Goal: Transaction & Acquisition: Obtain resource

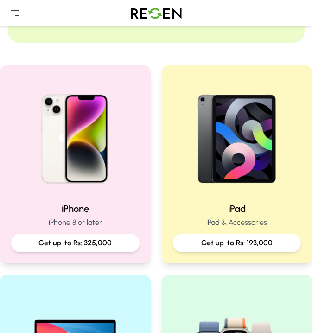
scroll to position [170, 0]
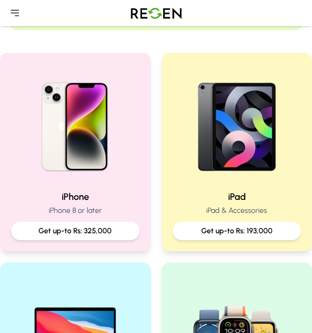
click at [27, 154] on img at bounding box center [75, 123] width 119 height 119
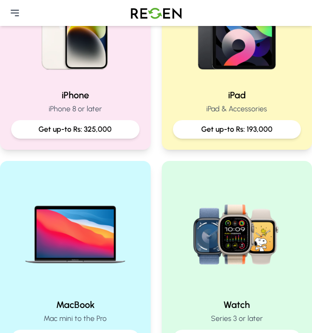
scroll to position [270, 0]
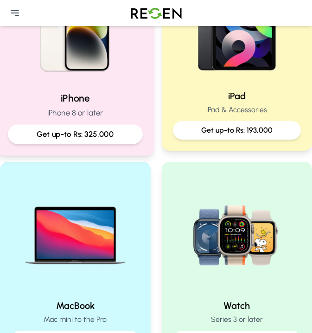
click at [107, 108] on p "iPhone 8 or later" at bounding box center [75, 113] width 134 height 12
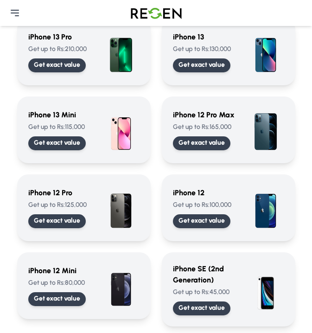
scroll to position [477, 0]
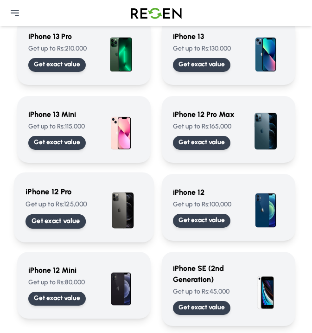
click at [64, 217] on p "Get exact value" at bounding box center [55, 221] width 49 height 10
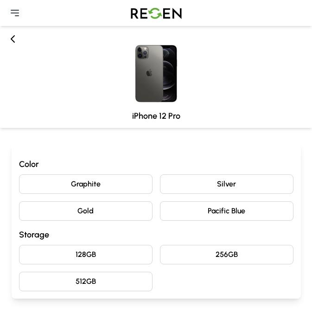
click at [185, 181] on button "Silver" at bounding box center [226, 183] width 133 height 19
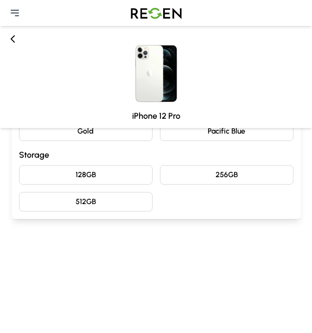
scroll to position [80, 0]
click at [82, 175] on button "128GB" at bounding box center [85, 173] width 133 height 19
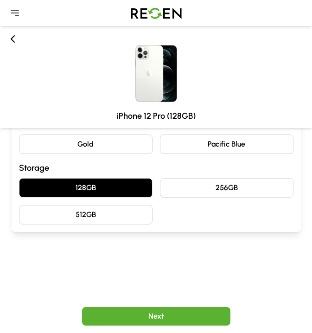
scroll to position [162, 0]
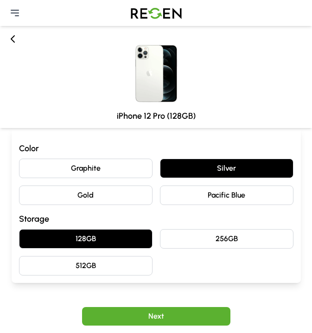
click at [124, 317] on button "Next" at bounding box center [156, 316] width 148 height 19
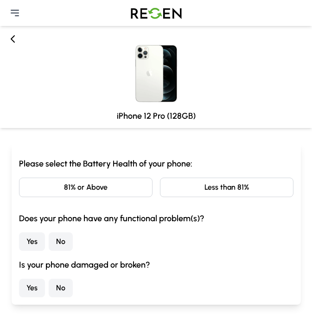
scroll to position [0, 0]
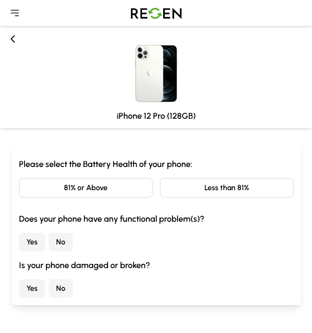
click at [201, 194] on button "Less than 81%" at bounding box center [226, 187] width 133 height 19
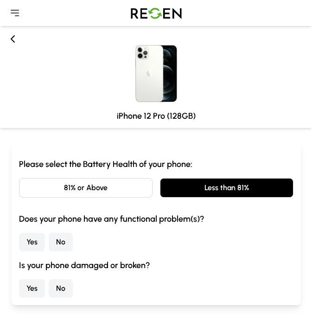
click at [57, 243] on button "No" at bounding box center [61, 242] width 24 height 19
click at [60, 293] on button "No" at bounding box center [61, 288] width 24 height 19
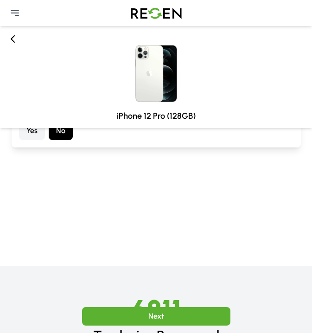
click at [115, 318] on button "Next" at bounding box center [156, 316] width 148 height 19
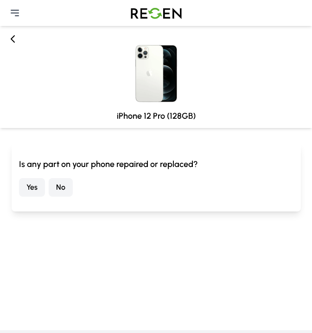
click at [50, 185] on button "No" at bounding box center [61, 187] width 24 height 19
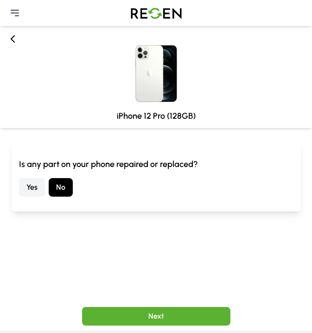
click at [130, 306] on div "Next" at bounding box center [156, 315] width 312 height 33
click at [130, 314] on button "Next" at bounding box center [156, 316] width 148 height 19
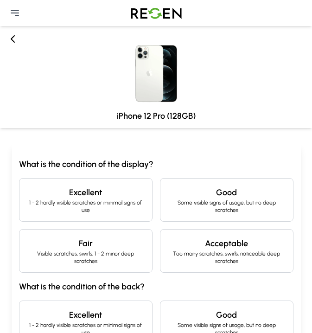
click at [116, 201] on p "1 - 2 hardly visible scratches or minimal signs of use" at bounding box center [86, 206] width 118 height 15
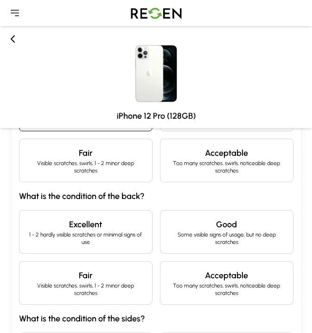
click at [111, 228] on h4 "Excellent" at bounding box center [86, 224] width 118 height 13
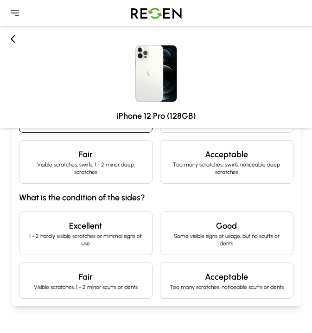
click at [108, 237] on p "1 - 2 hardly visible scratches or minimal signs of use" at bounding box center [86, 239] width 118 height 15
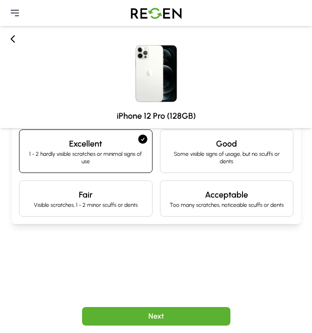
scroll to position [400, 0]
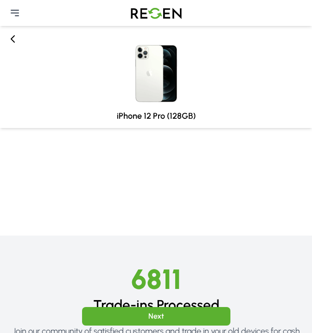
click at [130, 318] on button "Next" at bounding box center [156, 316] width 148 height 19
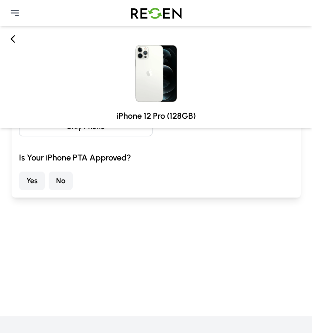
scroll to position [0, 0]
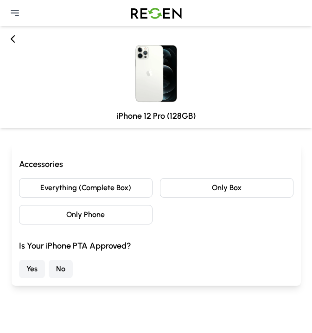
click at [137, 206] on button "Only Phone" at bounding box center [85, 214] width 133 height 19
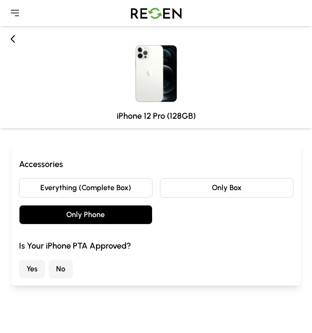
click at [41, 270] on button "Yes" at bounding box center [32, 268] width 26 height 19
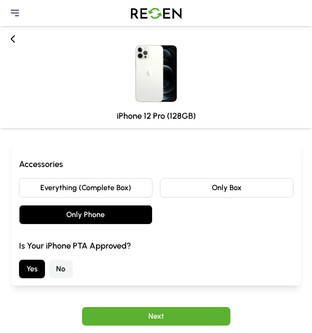
click at [130, 306] on div "Next" at bounding box center [156, 315] width 312 height 33
click at [129, 311] on button "Next" at bounding box center [156, 316] width 148 height 19
